Goal: Task Accomplishment & Management: Complete application form

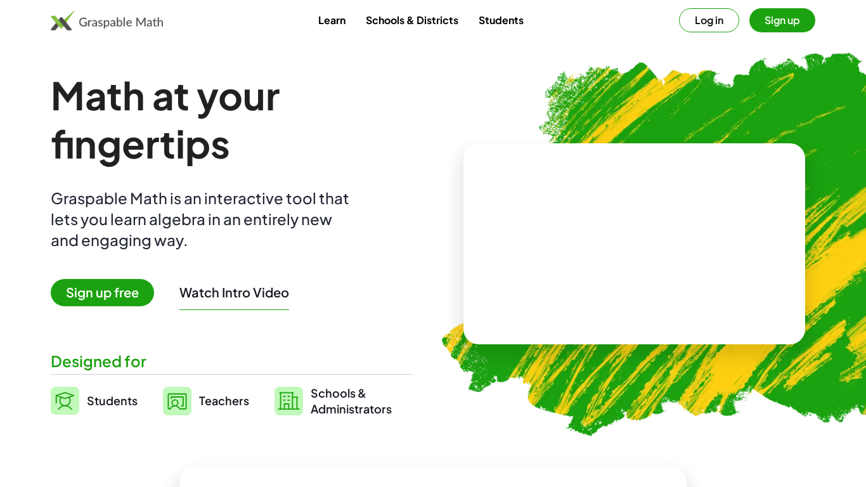
click at [710, 20] on button "Log in" at bounding box center [709, 20] width 60 height 24
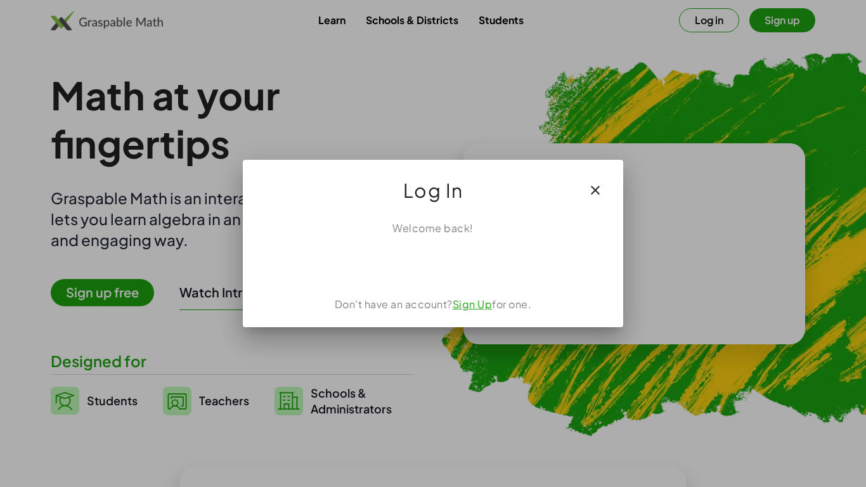
click at [610, 204] on div "Log In" at bounding box center [433, 185] width 381 height 51
click at [596, 187] on icon "button" at bounding box center [595, 190] width 15 height 15
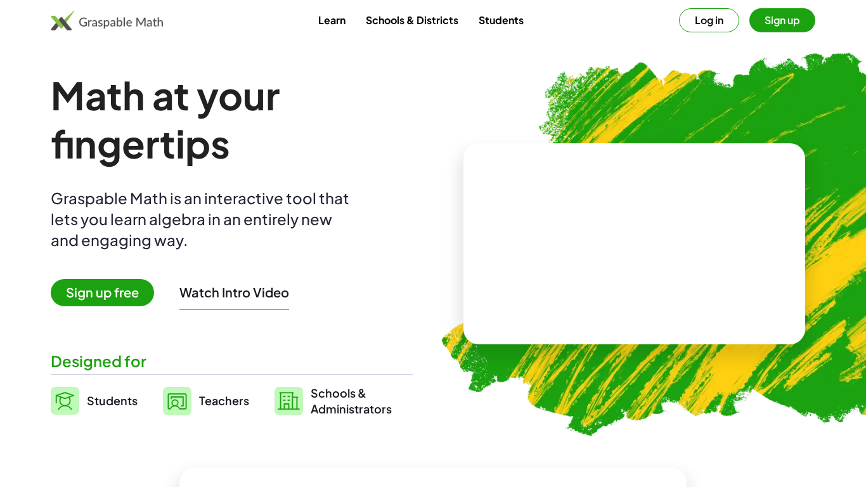
click at [507, 24] on link "Students" at bounding box center [501, 19] width 65 height 23
click at [500, 24] on link "Students" at bounding box center [501, 19] width 65 height 23
click at [717, 18] on button "Log in" at bounding box center [709, 20] width 60 height 24
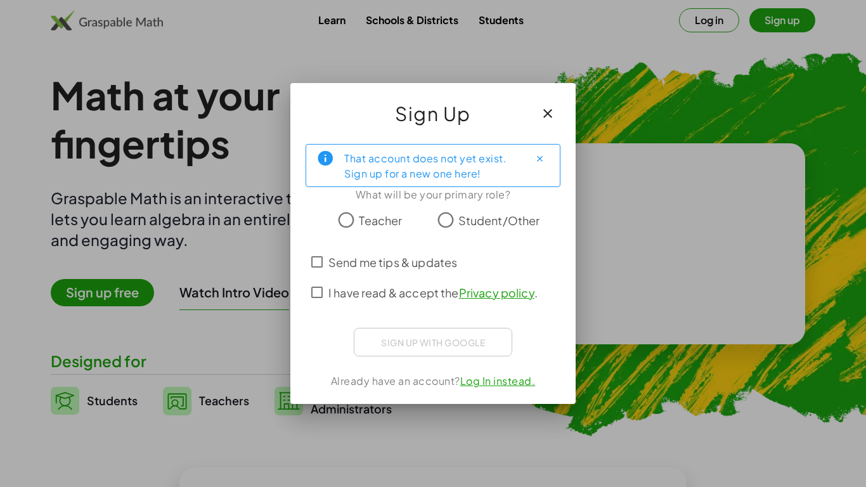
click at [403, 344] on div "Sign up with Google Sign in with Google Sign in with Google. Opens in new tab" at bounding box center [433, 342] width 159 height 29
click at [549, 107] on icon "button" at bounding box center [547, 113] width 15 height 15
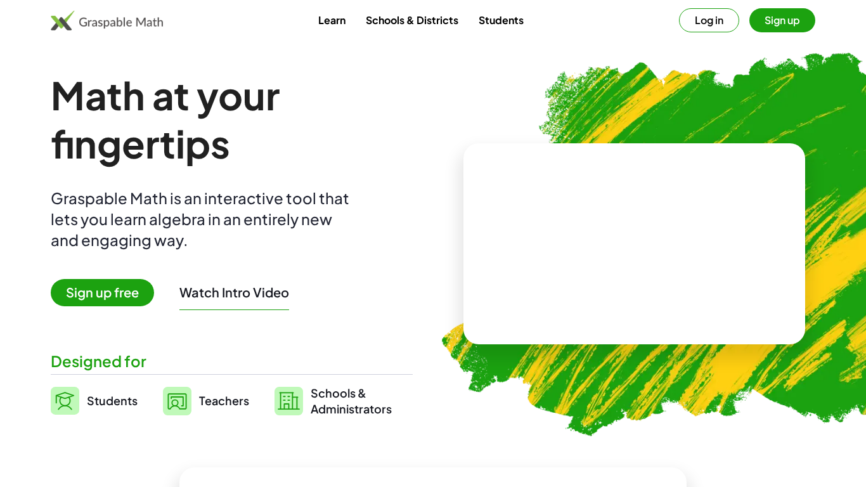
click at [514, 22] on link "Students" at bounding box center [501, 19] width 65 height 23
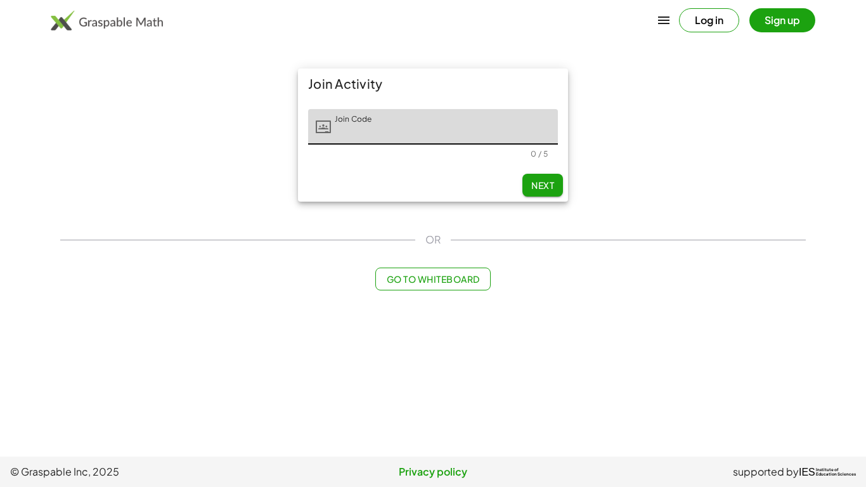
type input "*"
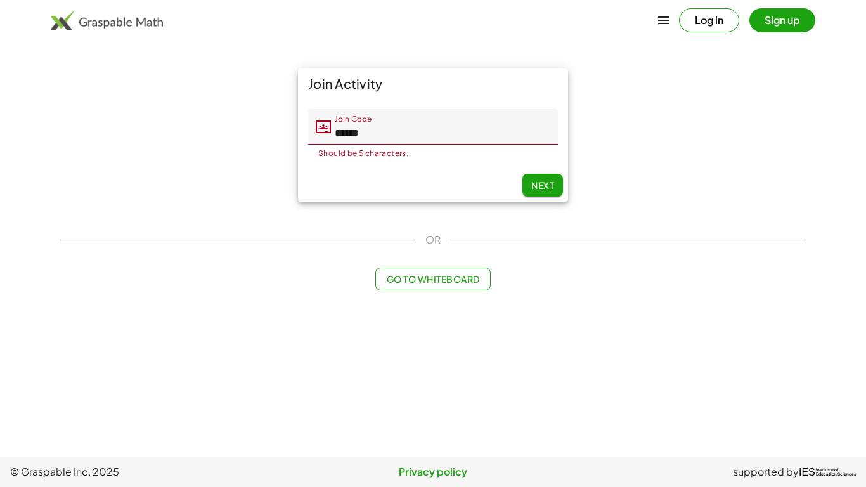
click at [393, 132] on input "******" at bounding box center [444, 127] width 227 height 36
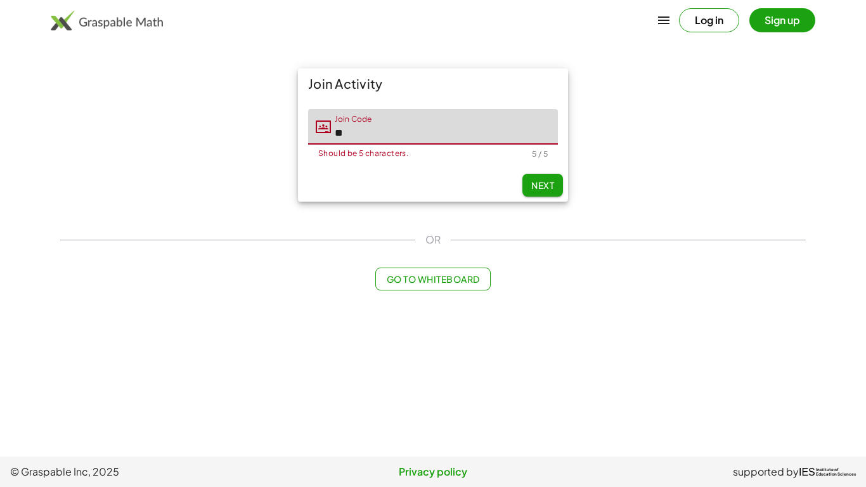
type input "*"
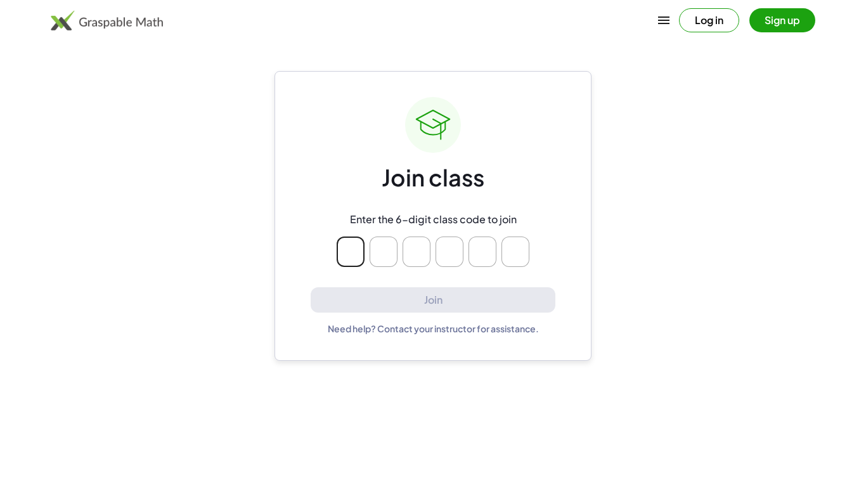
type input "*"
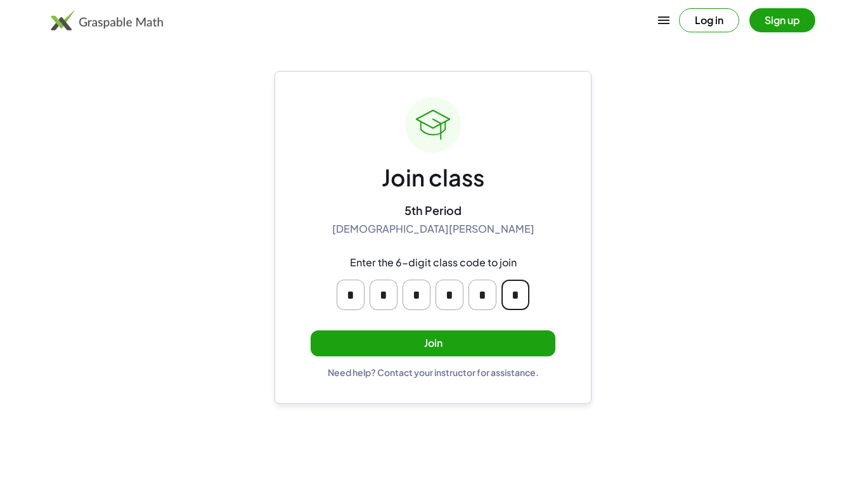
type input "*"
